Goal: Use online tool/utility: Utilize a website feature to perform a specific function

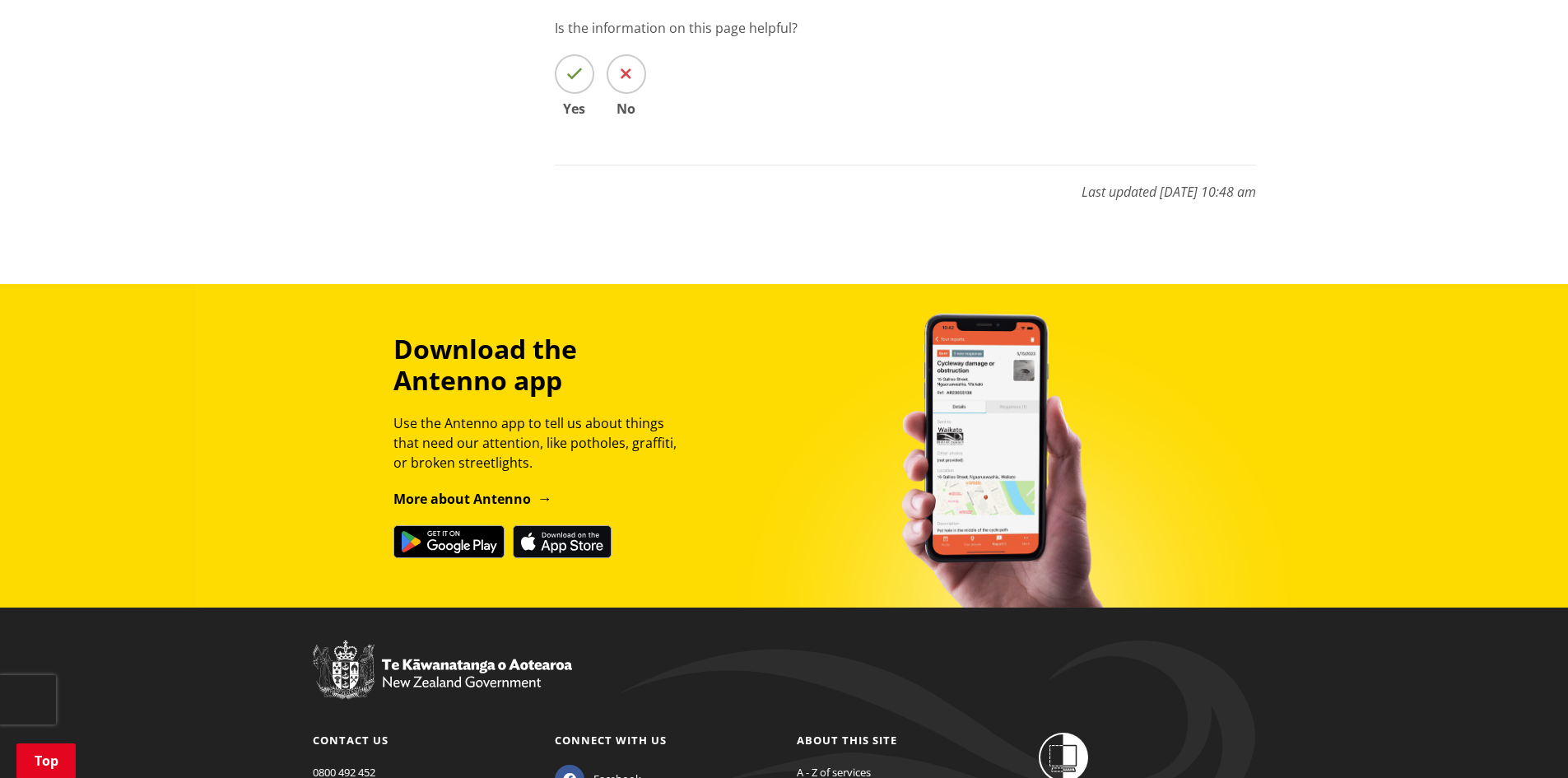
scroll to position [2428, 0]
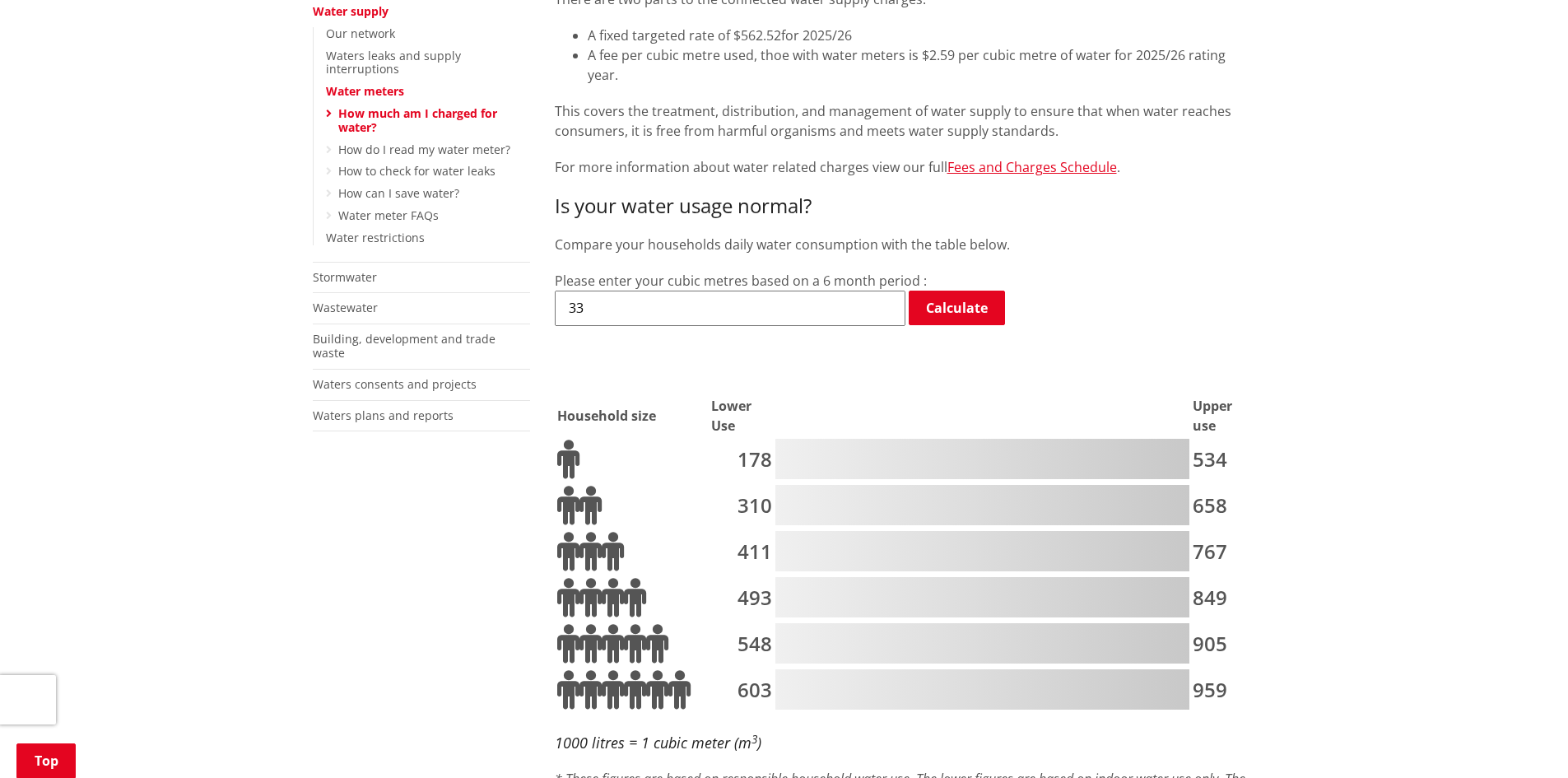
scroll to position [428, 0]
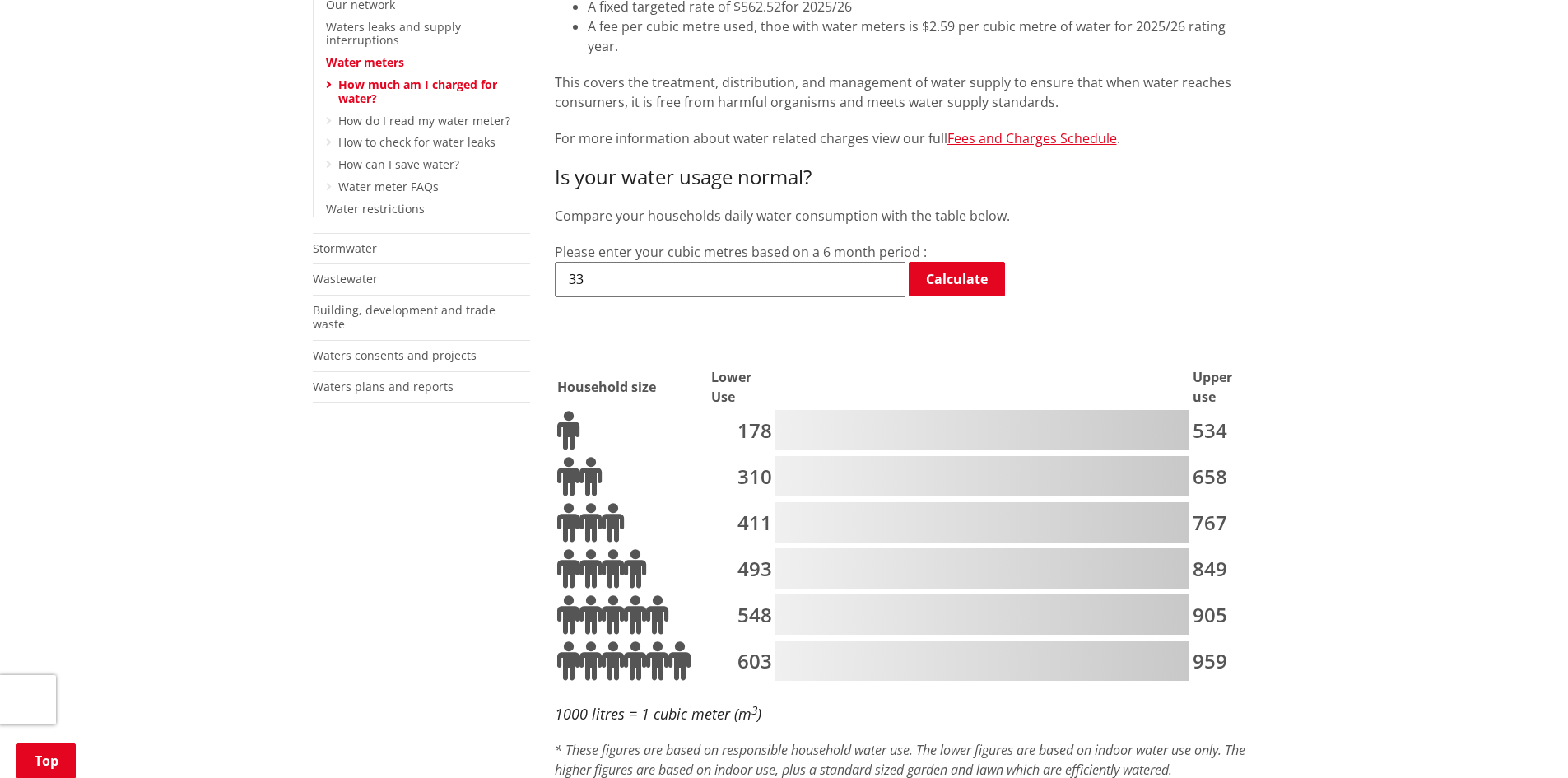
drag, startPoint x: 602, startPoint y: 259, endPoint x: 557, endPoint y: 263, distance: 45.2
click at [557, 263] on input "33" at bounding box center [730, 279] width 350 height 35
click at [607, 262] on input "33" at bounding box center [730, 279] width 350 height 35
drag, startPoint x: 607, startPoint y: 254, endPoint x: 580, endPoint y: 249, distance: 27.5
click at [580, 262] on input "33" at bounding box center [730, 279] width 350 height 35
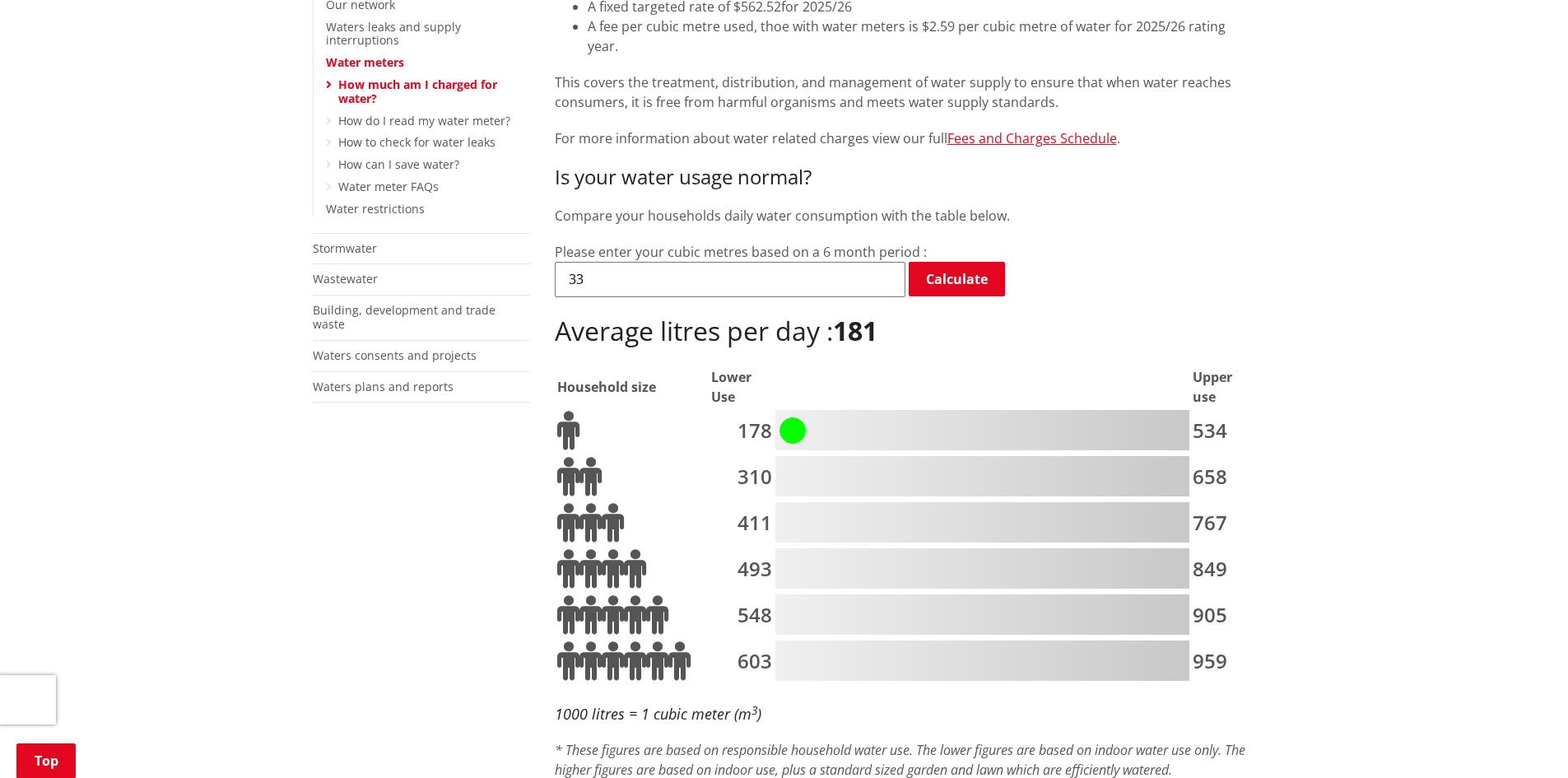
drag, startPoint x: 588, startPoint y: 255, endPoint x: 537, endPoint y: 261, distance: 51.4
drag, startPoint x: 598, startPoint y: 253, endPoint x: 568, endPoint y: 256, distance: 30.1
click at [568, 262] on input "18" at bounding box center [730, 279] width 350 height 35
type input "180"
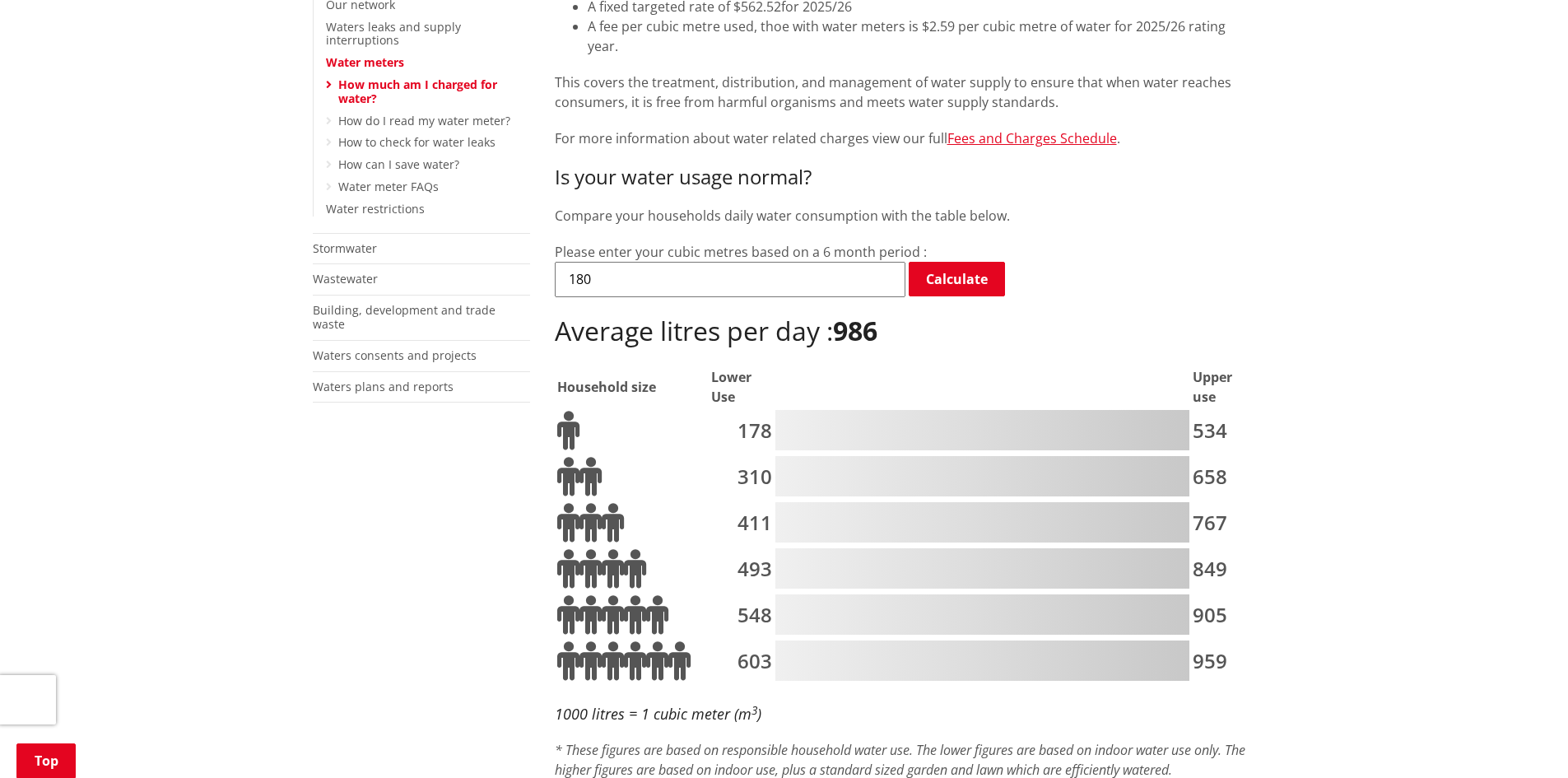
click at [680, 315] on h2 "Average litres per day : 986" at bounding box center [905, 332] width 702 height 33
click at [943, 262] on link "Calculate" at bounding box center [956, 279] width 96 height 35
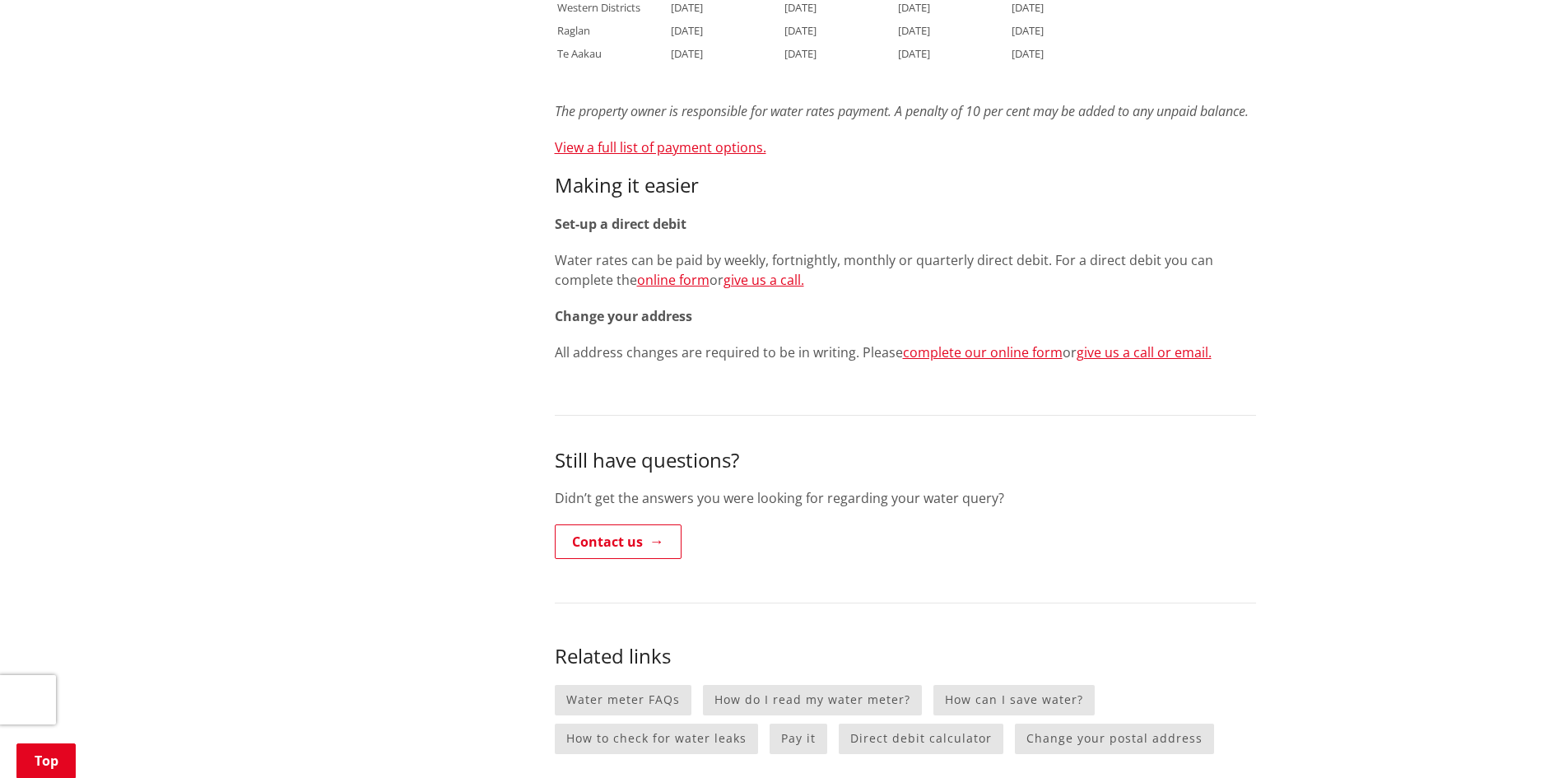
scroll to position [1494, 0]
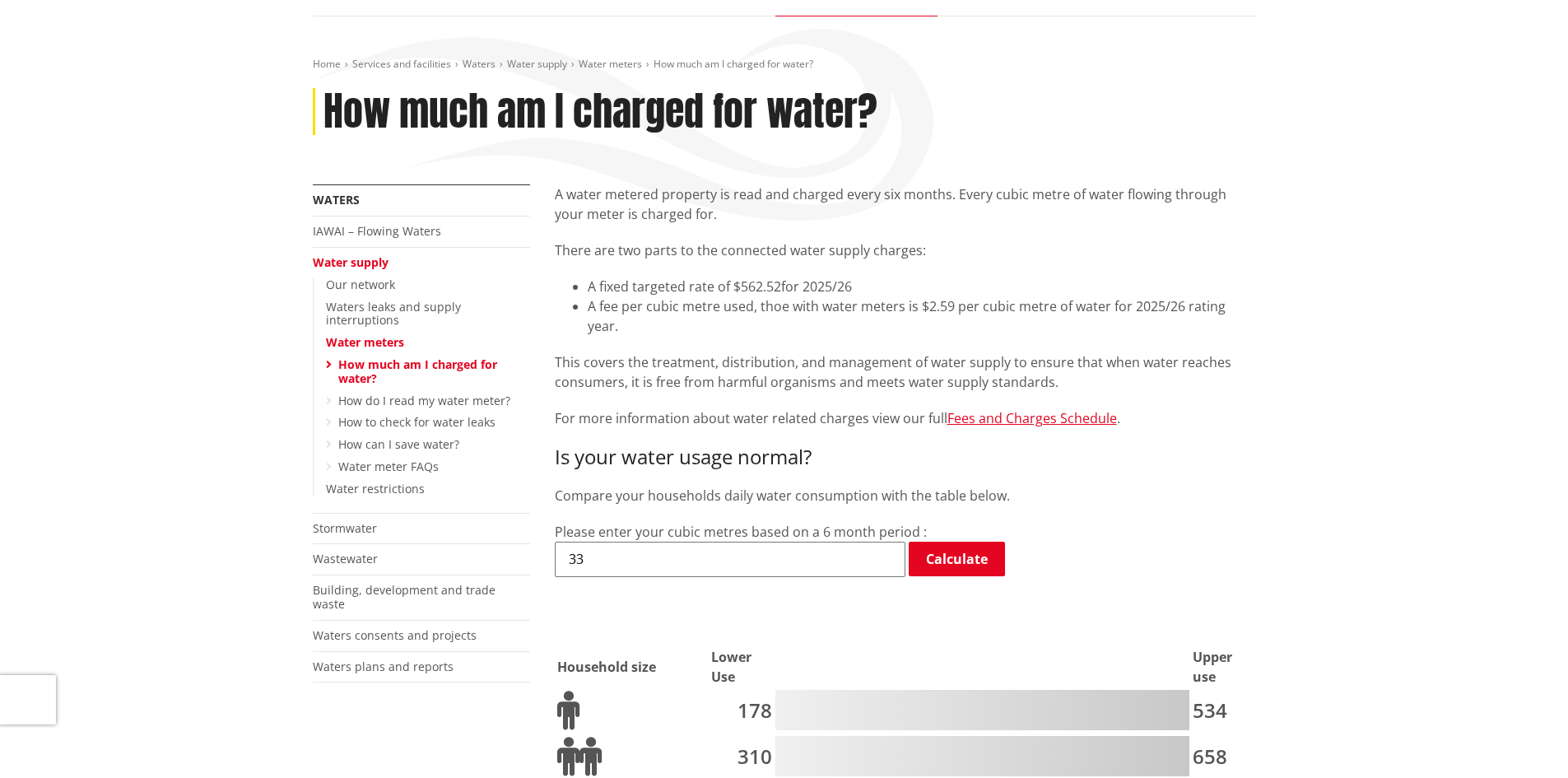
scroll to position [167, 0]
